Goal: Check status: Check status

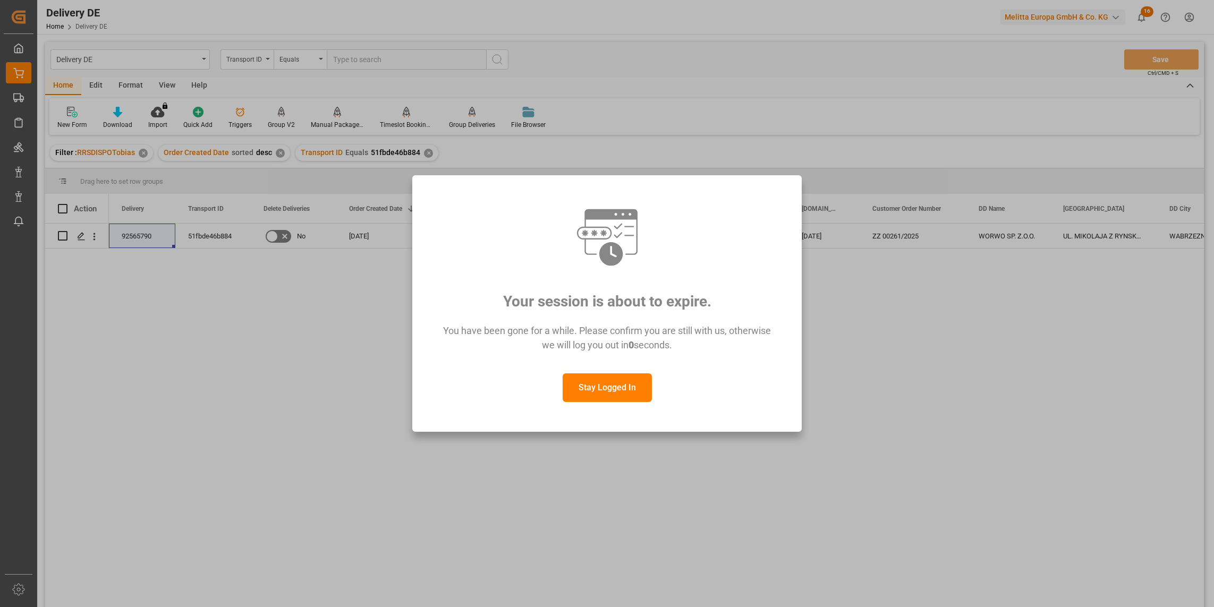
click at [598, 379] on button "Stay Logged In" at bounding box center [607, 387] width 89 height 29
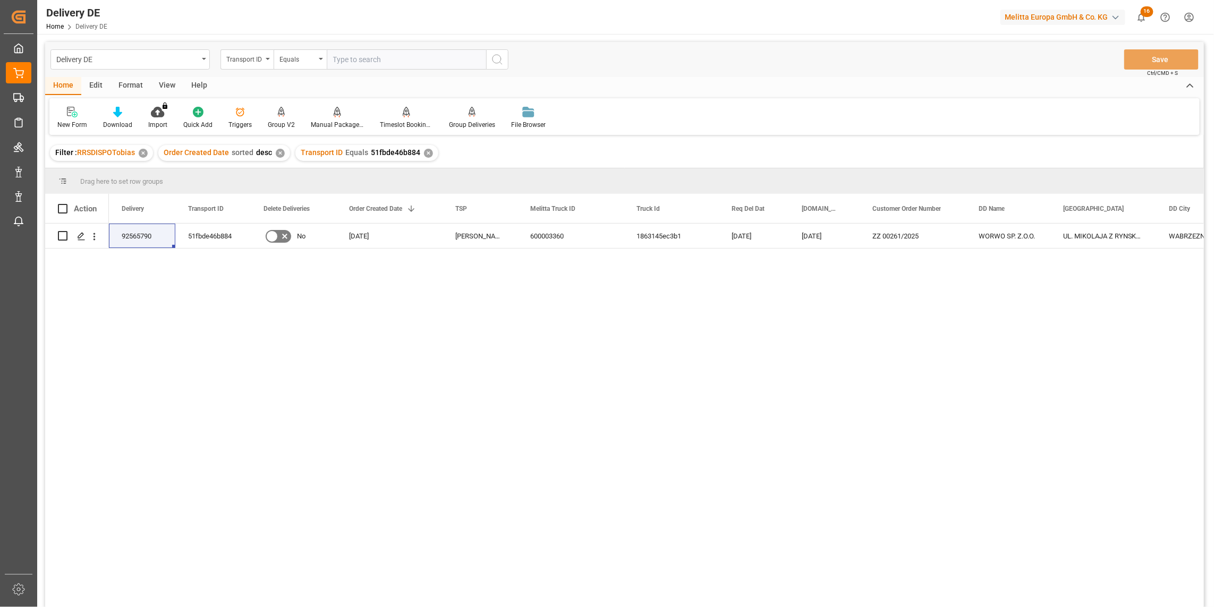
click at [1063, 549] on div "WORWO SP. Z.O.O. UL. MIKOLAJA Z RYNSKA 42 WABRZEZNO PL ZZ 00261/2025 [DATE] [DA…" at bounding box center [656, 419] width 1095 height 390
